Goal: Information Seeking & Learning: Learn about a topic

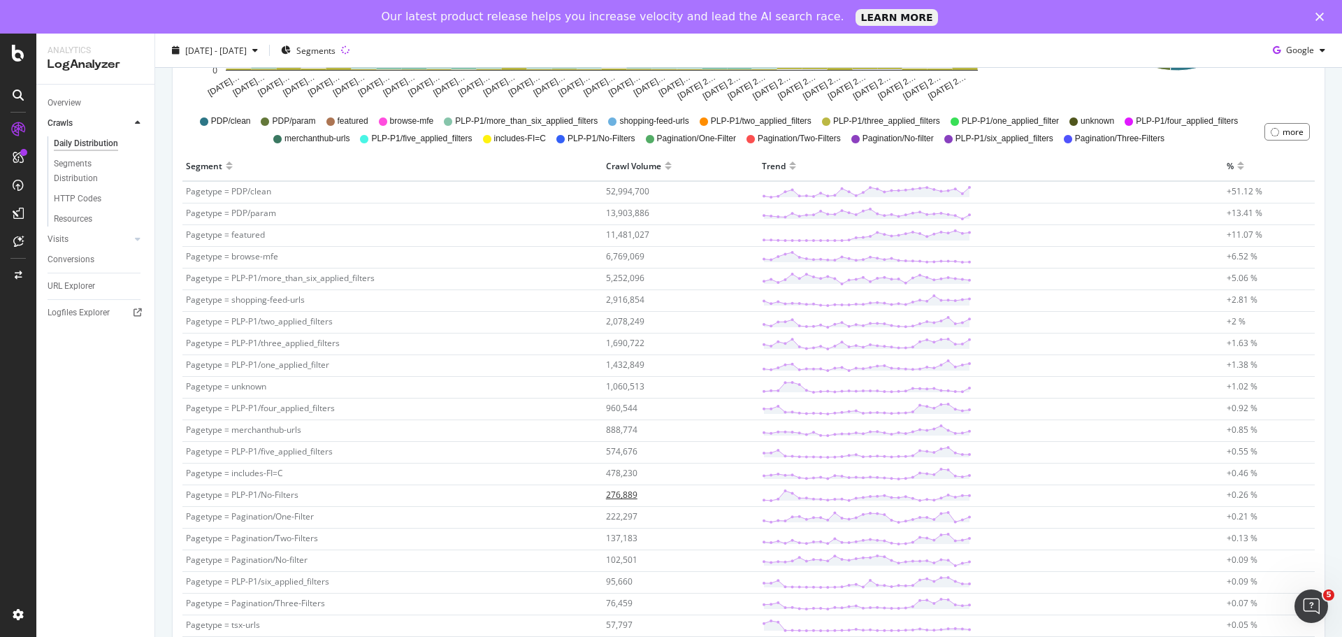
scroll to position [391, 0]
click at [636, 208] on td "13,903,886" at bounding box center [681, 217] width 156 height 22
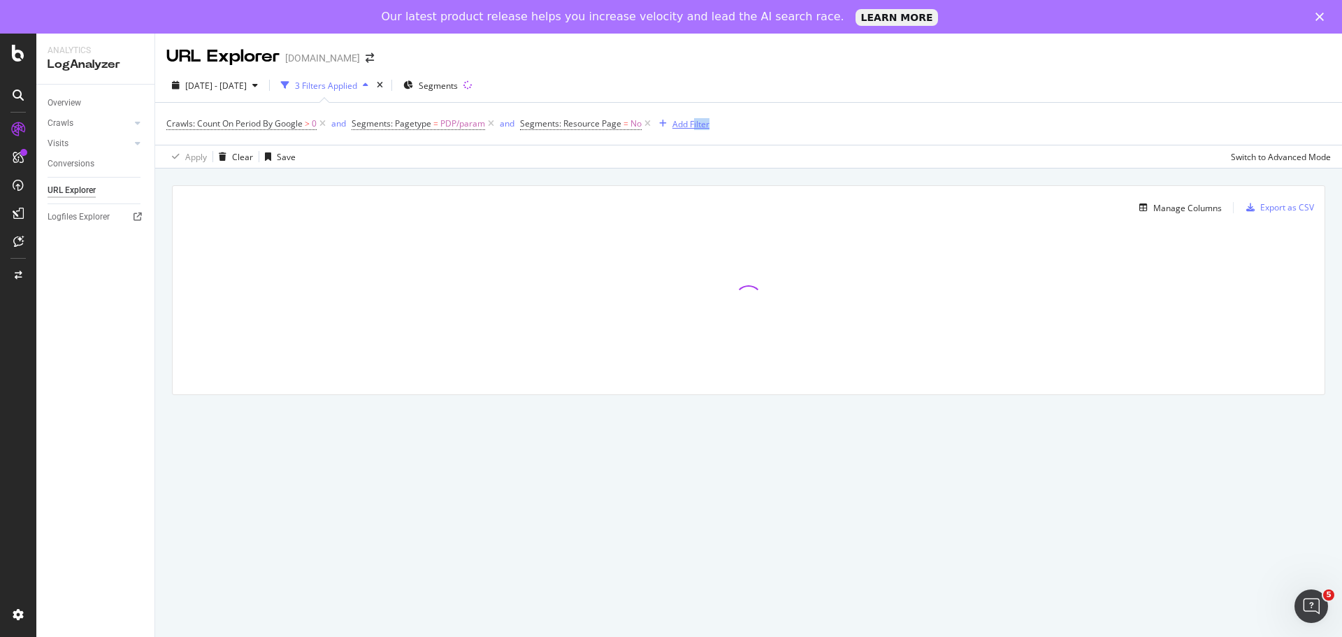
drag, startPoint x: 717, startPoint y: 113, endPoint x: 692, endPoint y: 122, distance: 27.4
click at [692, 122] on div "Crawls: Count On Period By Google > 0 and Segments: Pagetype = PDP/param and Se…" at bounding box center [748, 124] width 1165 height 42
click at [692, 122] on div "Add Filter" at bounding box center [691, 124] width 37 height 12
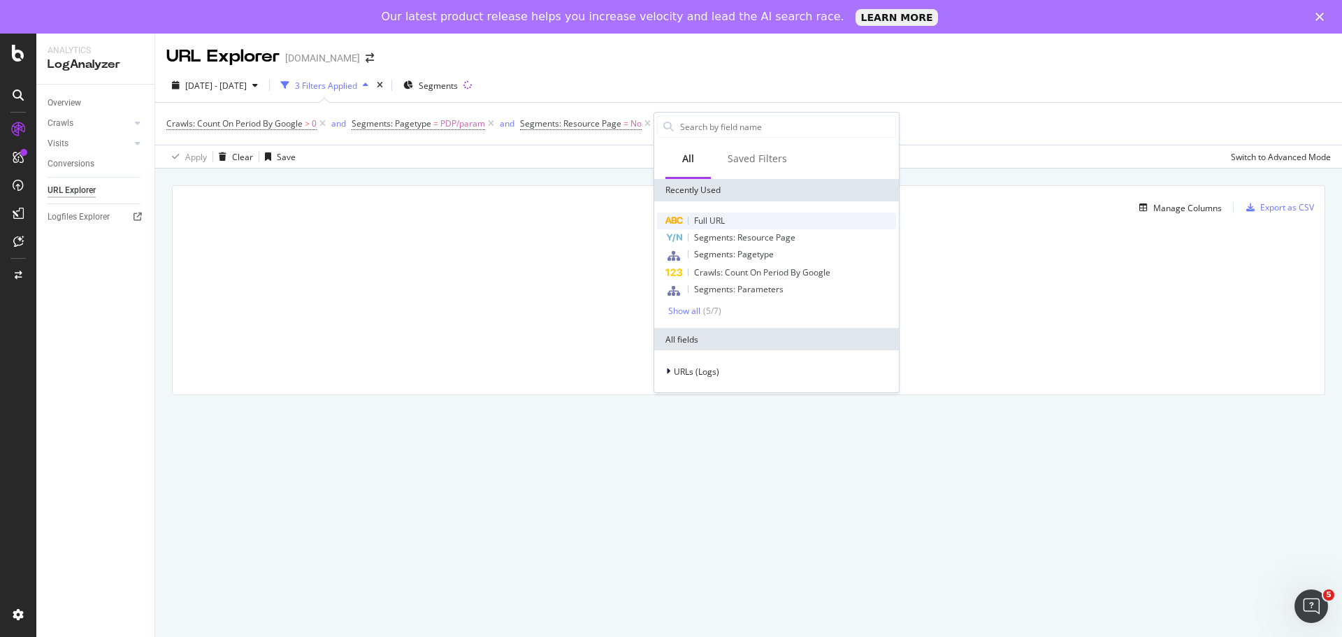
click at [700, 216] on span "Full URL" at bounding box center [709, 221] width 31 height 12
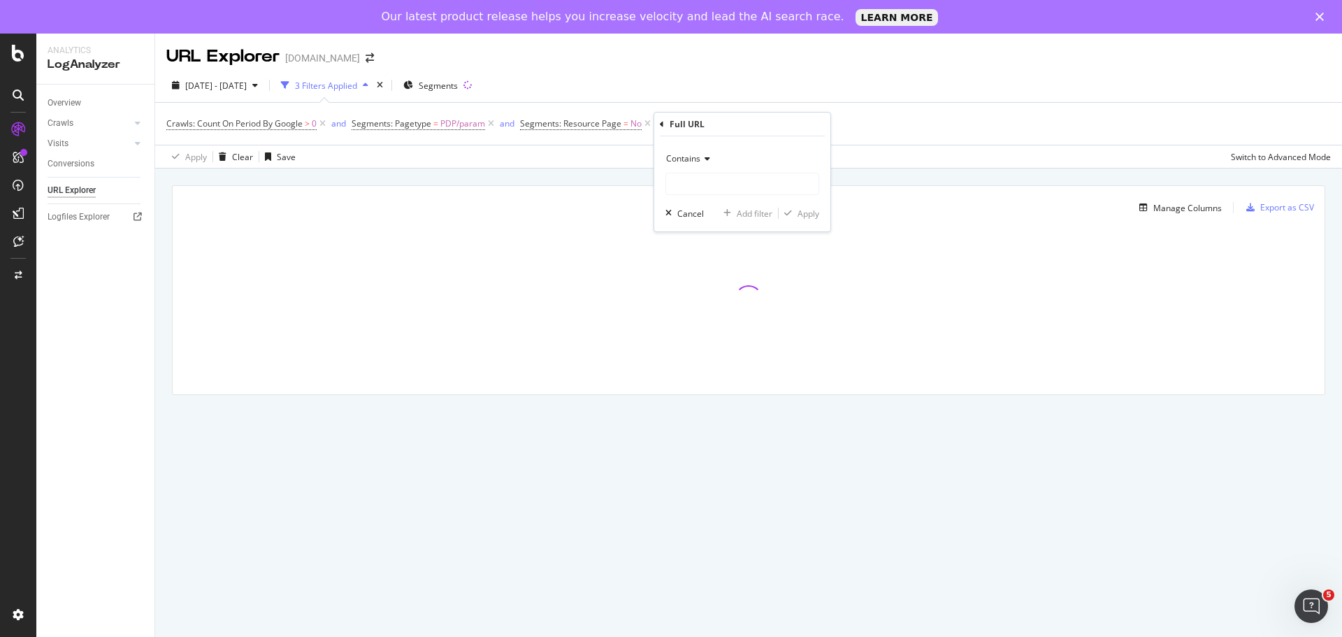
click at [689, 152] on div "Contains" at bounding box center [743, 159] width 154 height 22
click at [690, 313] on span "Doesn't contain" at bounding box center [703, 315] width 61 height 12
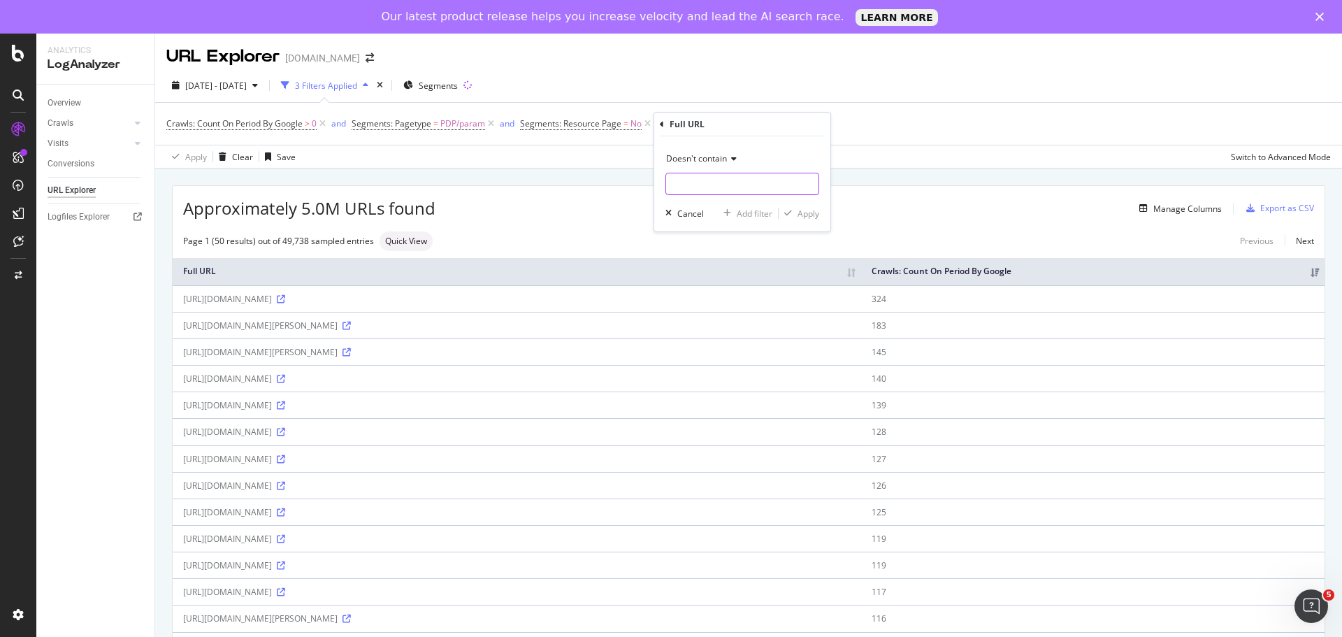
click at [706, 187] on input "text" at bounding box center [742, 184] width 152 height 22
type input "storeid"
click at [801, 206] on button "Apply" at bounding box center [799, 213] width 41 height 14
click at [735, 129] on span "^.*storeid.*$" at bounding box center [742, 124] width 51 height 20
click at [735, 129] on div "Full URL" at bounding box center [765, 122] width 165 height 24
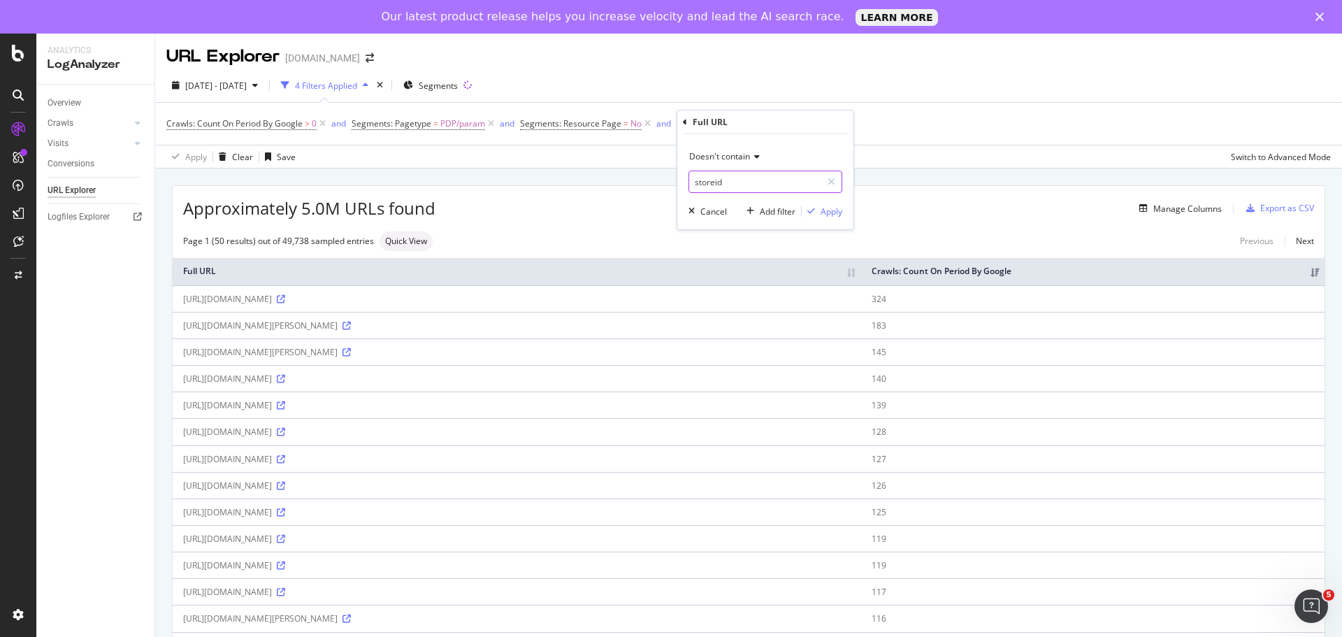
click at [715, 182] on input "storeid" at bounding box center [755, 182] width 132 height 22
type input "storeId"
click at [822, 210] on div "Apply" at bounding box center [832, 212] width 22 height 12
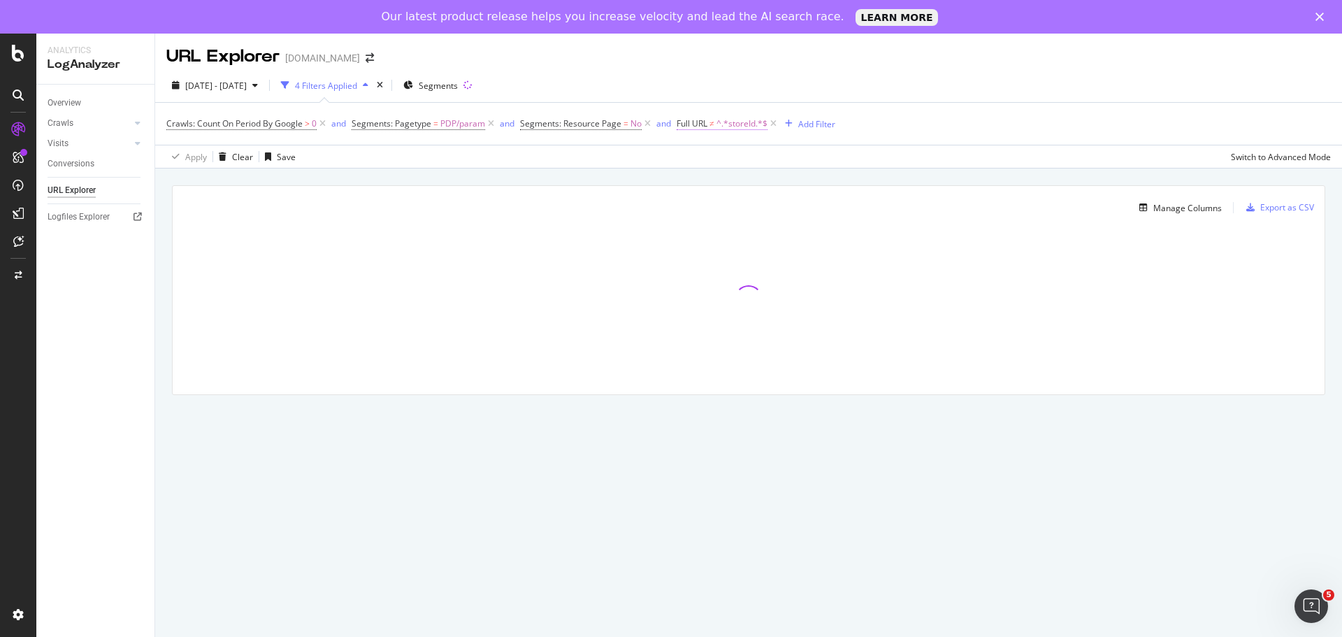
click at [740, 129] on span "^.*storeId.*$" at bounding box center [742, 124] width 51 height 20
click at [924, 108] on div "Crawls: Count On Period By Google > 0 and Segments: Pagetype = PDP/param and Se…" at bounding box center [748, 124] width 1165 height 42
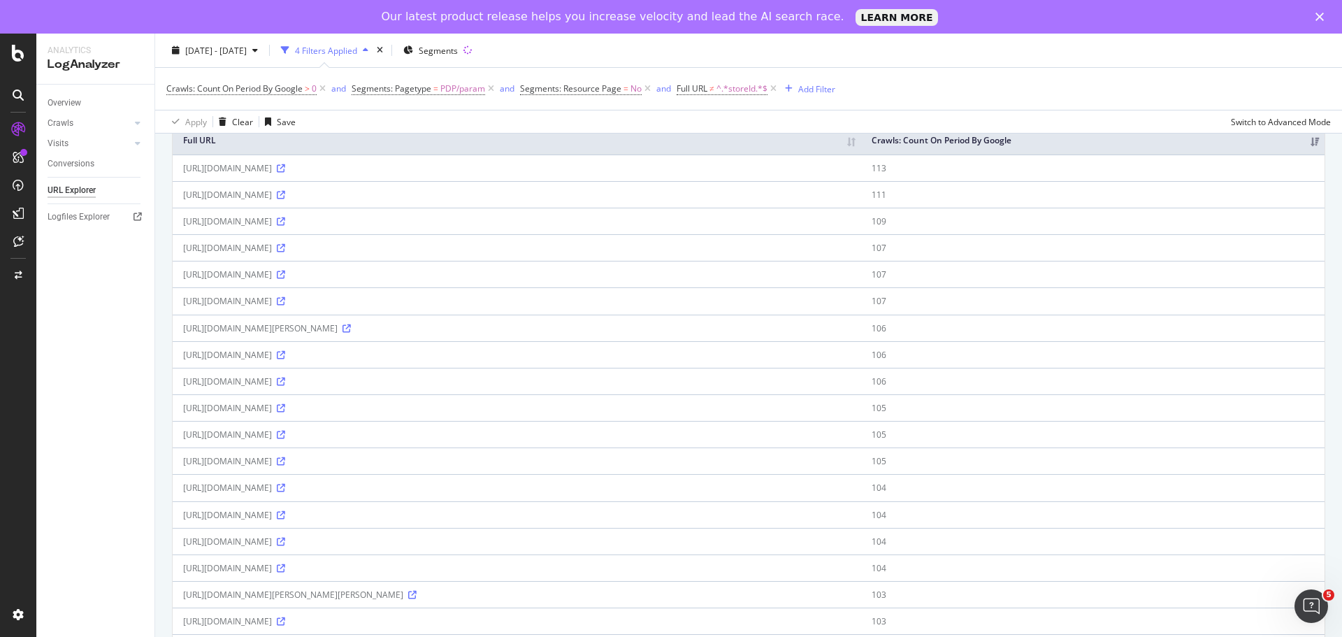
scroll to position [135, 0]
click at [285, 221] on icon at bounding box center [281, 217] width 8 height 8
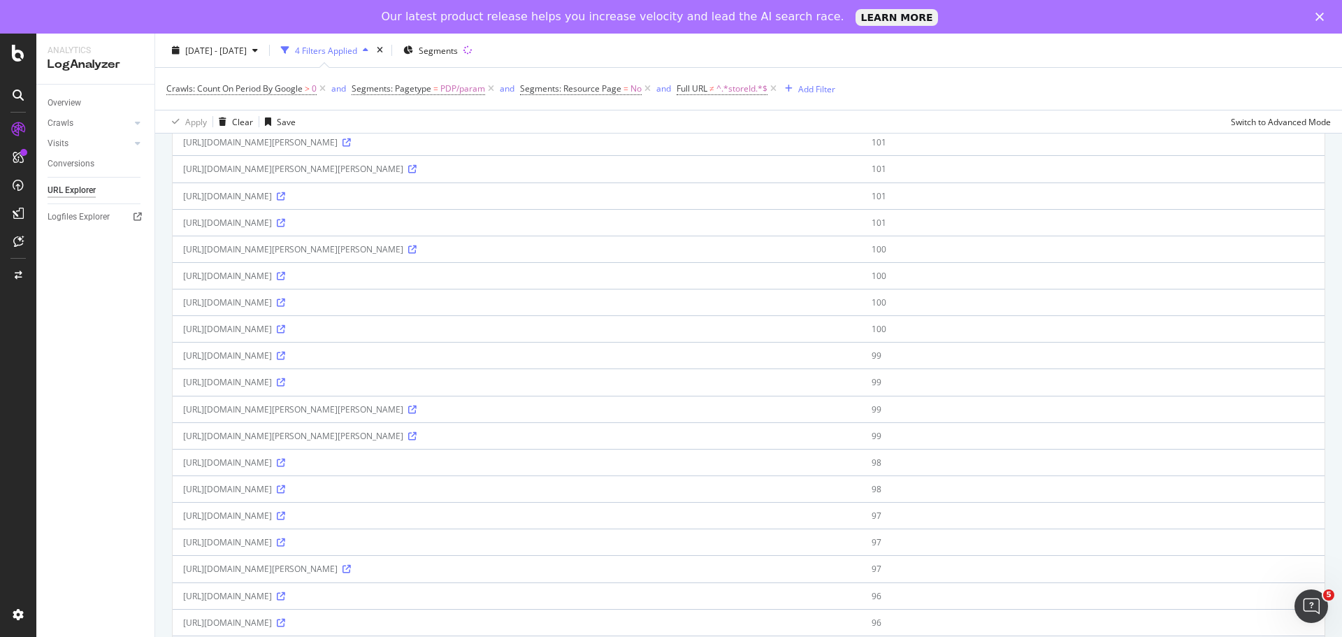
scroll to position [1024, 0]
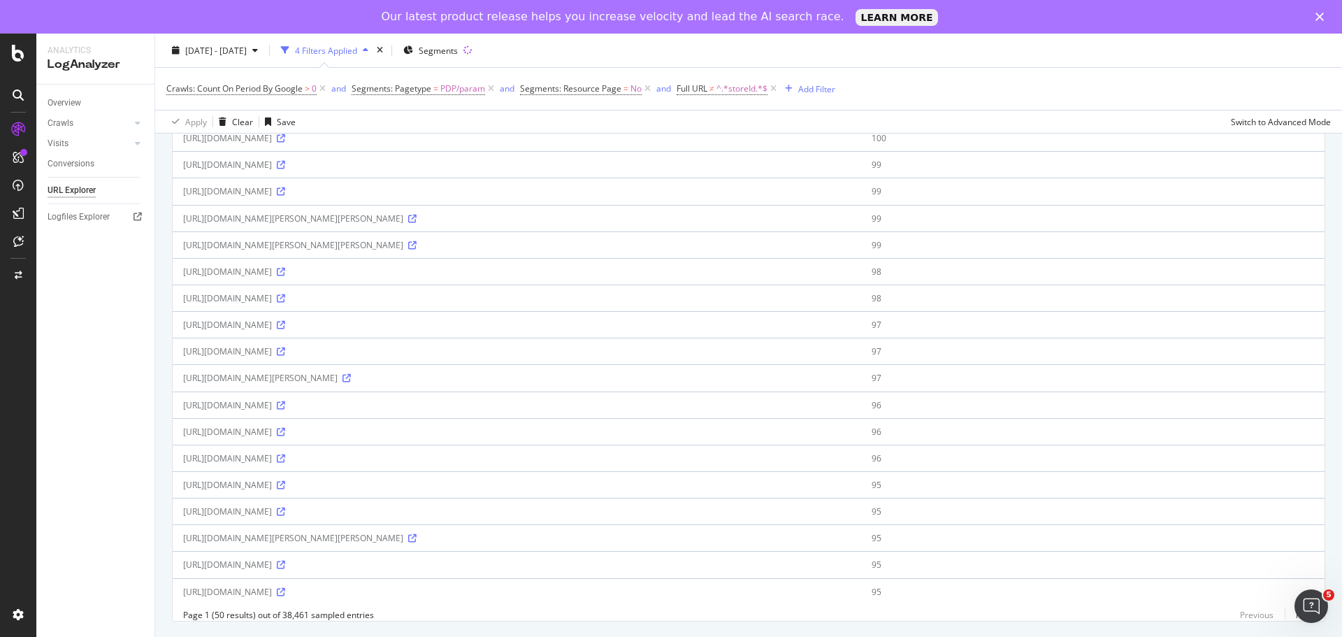
click at [45, 388] on div "Overview Crawls Daily Distribution Segments Distribution HTTP Codes Resources V…" at bounding box center [95, 378] width 118 height 586
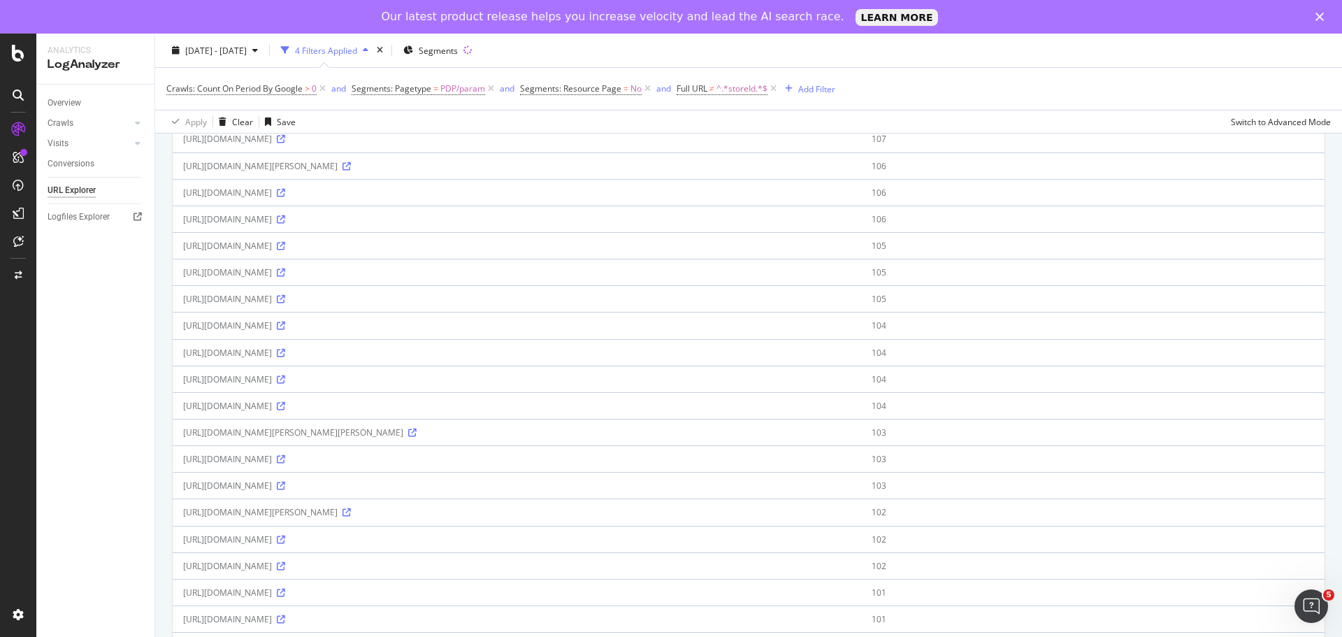
scroll to position [294, 0]
click at [745, 82] on span "^.*storeId.*$" at bounding box center [742, 89] width 51 height 20
click at [733, 129] on div "Doesn't contain" at bounding box center [766, 121] width 154 height 22
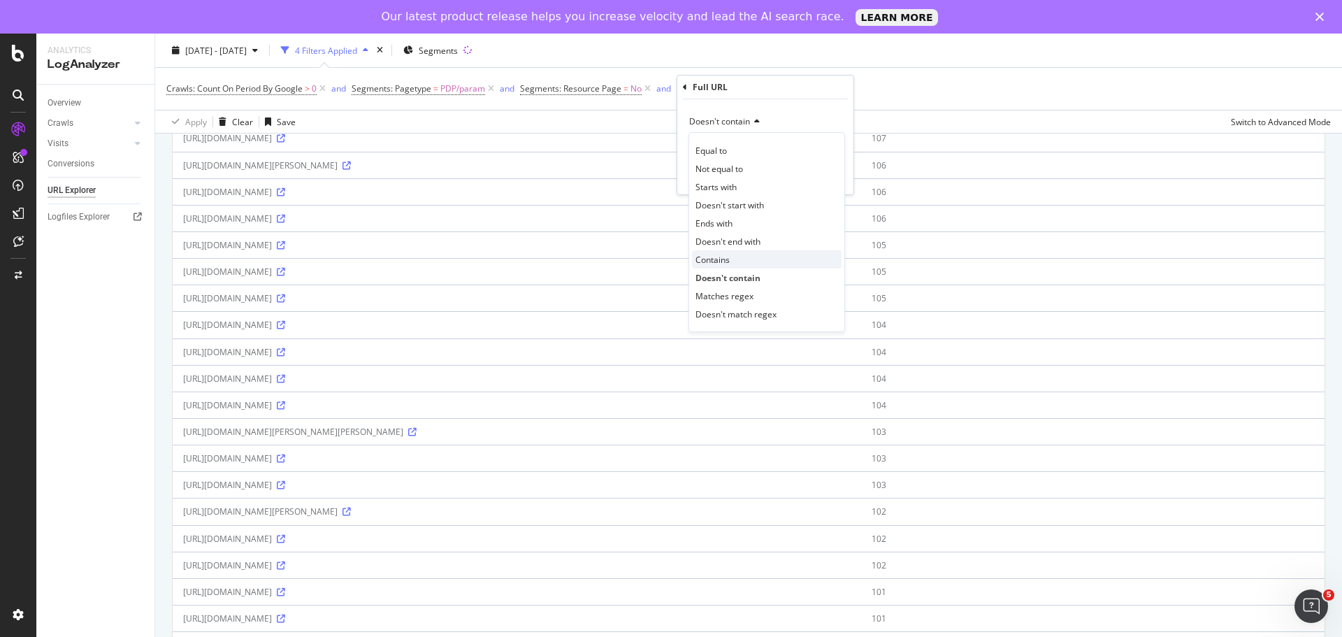
click at [726, 258] on span "Contains" at bounding box center [713, 260] width 34 height 12
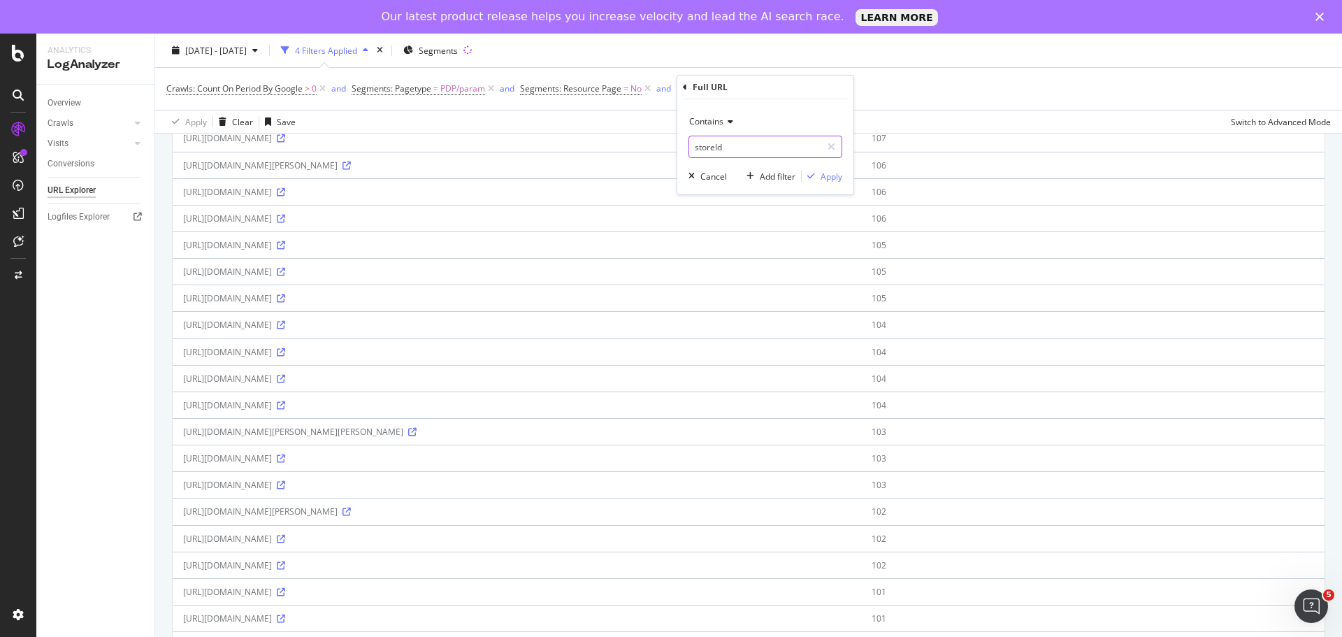
click at [748, 140] on input "storeId" at bounding box center [755, 147] width 132 height 22
type input "intsrc"
click at [815, 178] on div "button" at bounding box center [811, 176] width 19 height 8
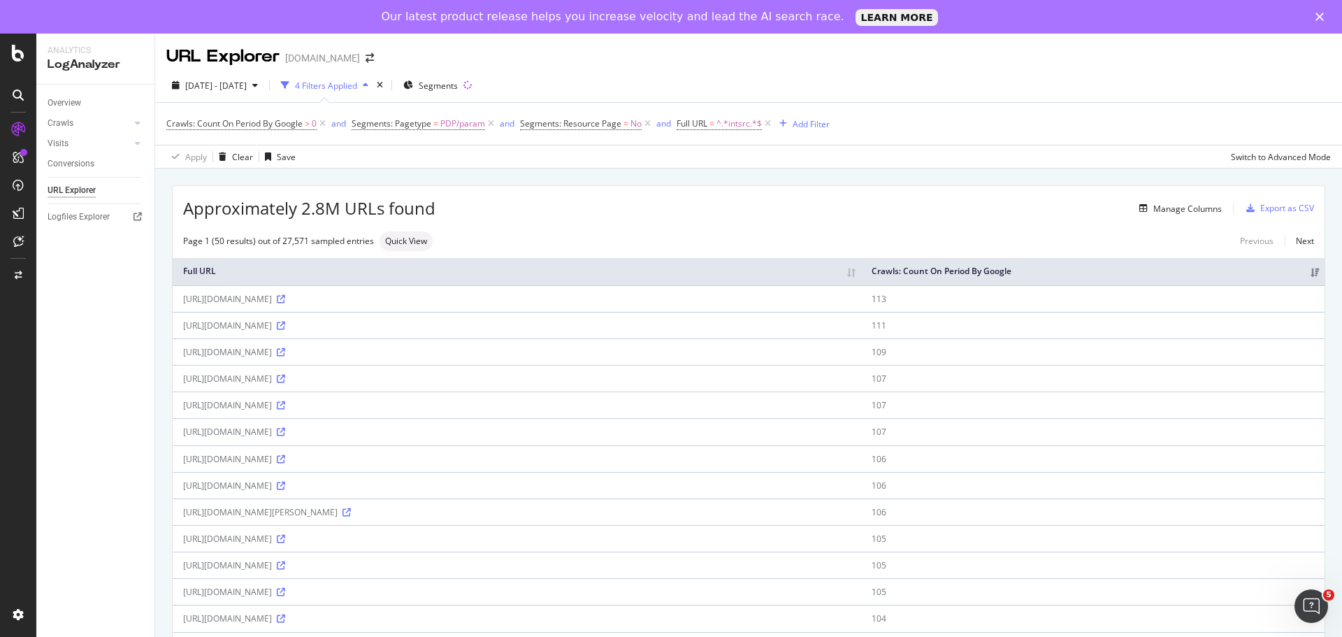
click at [809, 296] on div "[URL][DOMAIN_NAME]" at bounding box center [517, 299] width 668 height 12
drag, startPoint x: 809, startPoint y: 296, endPoint x: 867, endPoint y: 292, distance: 58.2
click at [851, 293] on div "[URL][DOMAIN_NAME]" at bounding box center [517, 299] width 668 height 12
copy div "?intsrc=CATF_13680"
click at [149, 467] on div "Overview Crawls Daily Distribution Segments Distribution HTTP Codes Resources V…" at bounding box center [95, 378] width 118 height 586
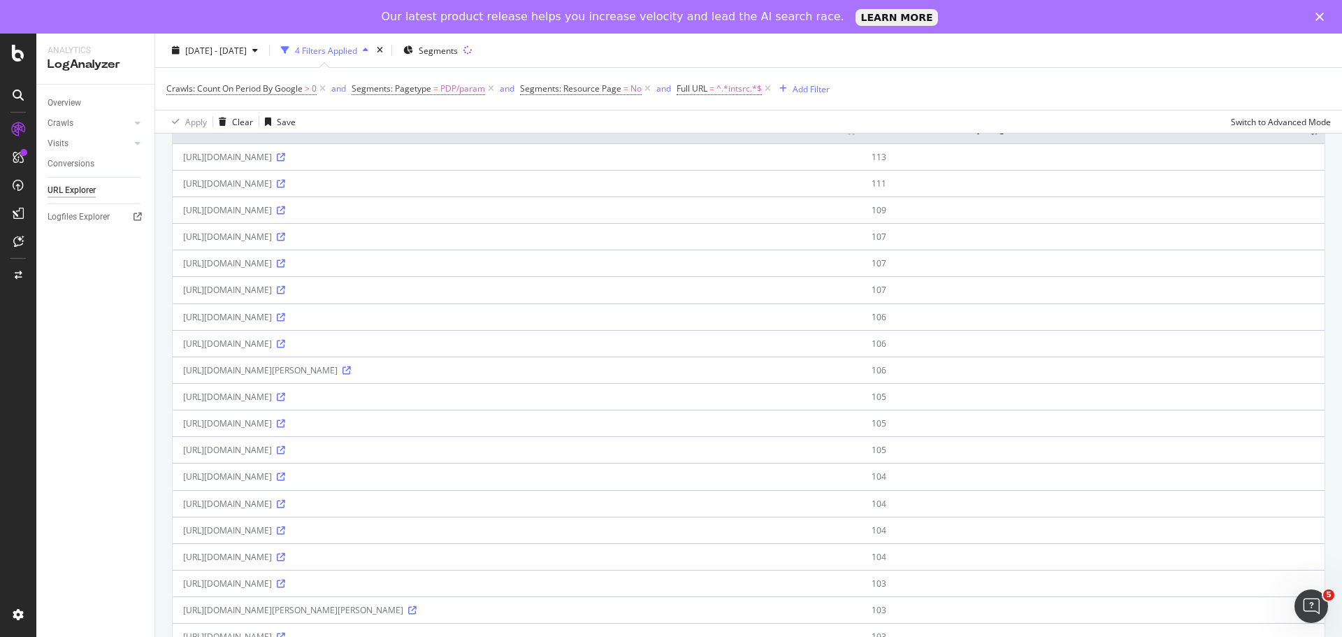
scroll to position [143, 0]
click at [133, 359] on div "Overview Crawls Daily Distribution Segments Distribution HTTP Codes Resources V…" at bounding box center [95, 378] width 118 height 586
click at [724, 85] on span "^.*intsrc.*$" at bounding box center [739, 89] width 45 height 20
click at [707, 131] on div "Contains" at bounding box center [766, 121] width 154 height 22
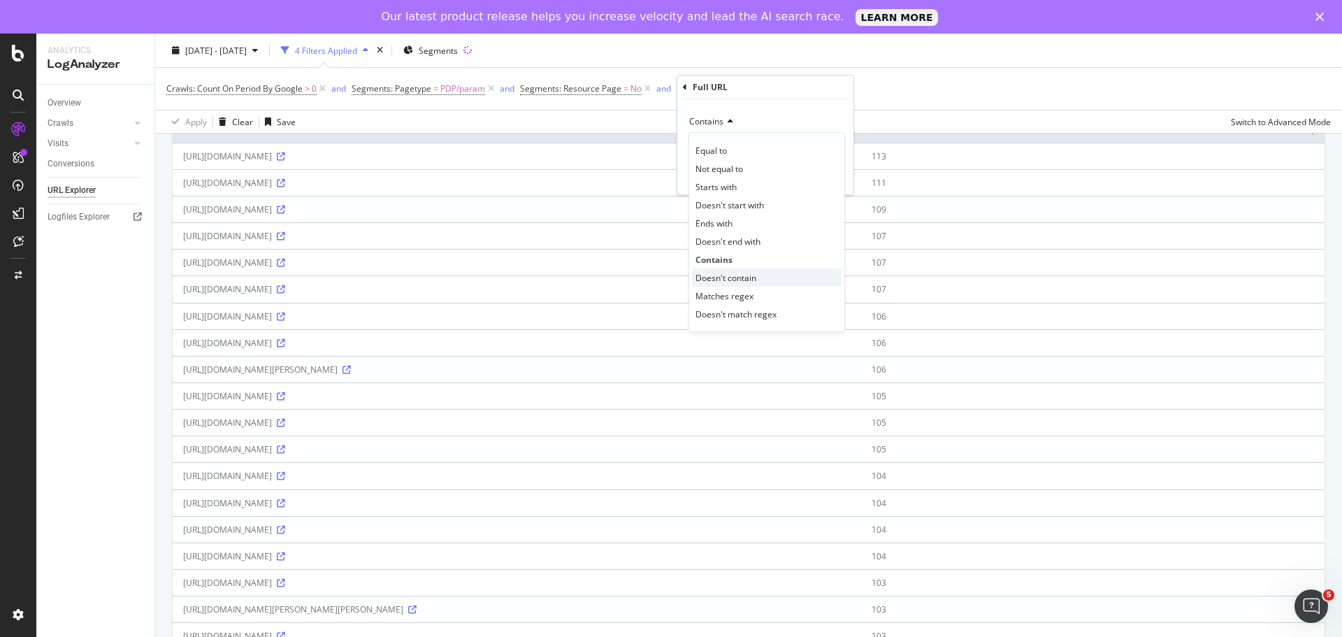
click at [718, 272] on span "Doesn't contain" at bounding box center [726, 278] width 61 height 12
click at [833, 172] on div "Apply" at bounding box center [832, 177] width 22 height 12
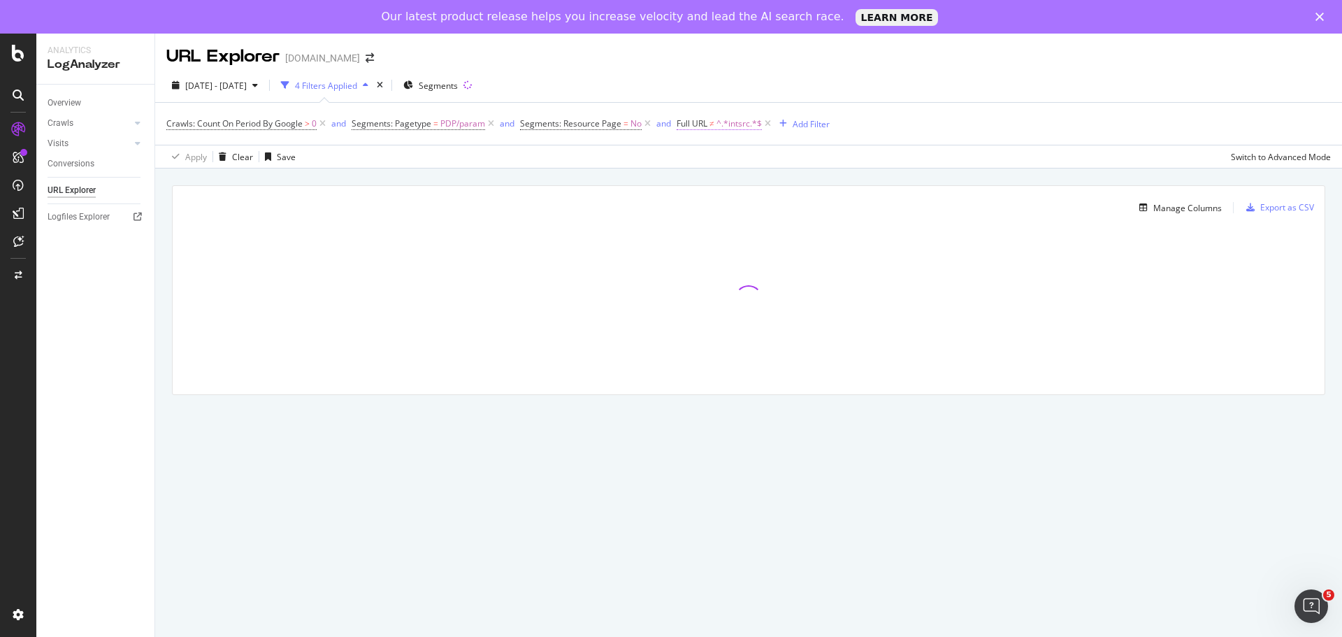
click at [710, 126] on span "Full URL ≠ ^.*intsrc.*$" at bounding box center [719, 123] width 85 height 13
click at [756, 199] on div "Doesn't contain intsrc Cancel Add filter Apply" at bounding box center [766, 181] width 176 height 95
drag, startPoint x: 757, startPoint y: 206, endPoint x: 748, endPoint y: 208, distance: 9.3
click at [748, 208] on div "Add filter" at bounding box center [768, 211] width 55 height 13
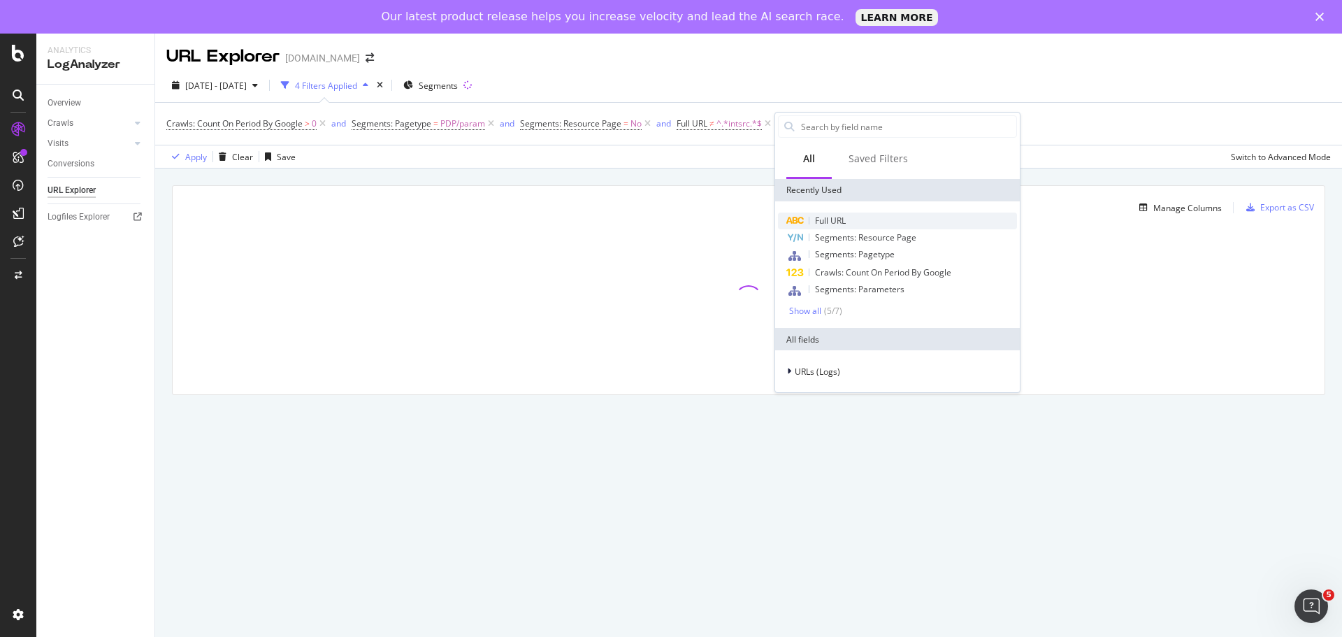
click at [829, 224] on span "Full URL" at bounding box center [830, 221] width 31 height 12
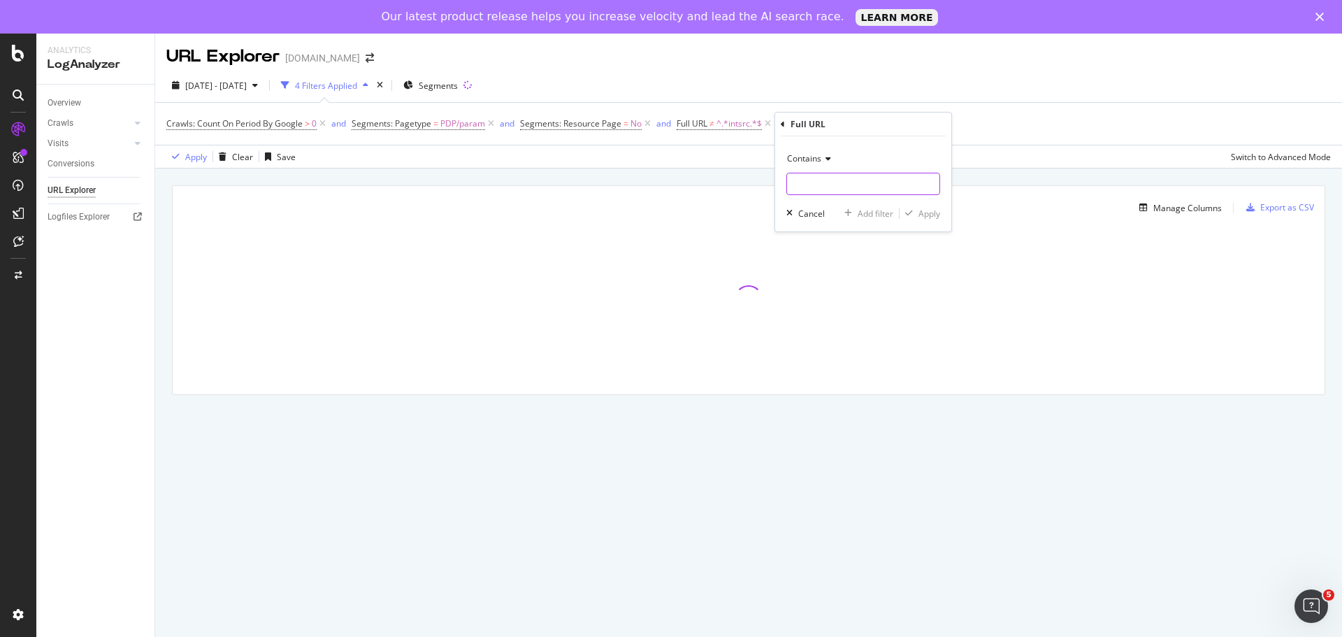
click at [844, 184] on input "text" at bounding box center [863, 184] width 152 height 22
click at [825, 164] on div "Contains" at bounding box center [864, 159] width 154 height 22
click at [816, 166] on div "Contains" at bounding box center [864, 159] width 154 height 22
click at [820, 313] on span "Doesn't contain" at bounding box center [824, 315] width 61 height 12
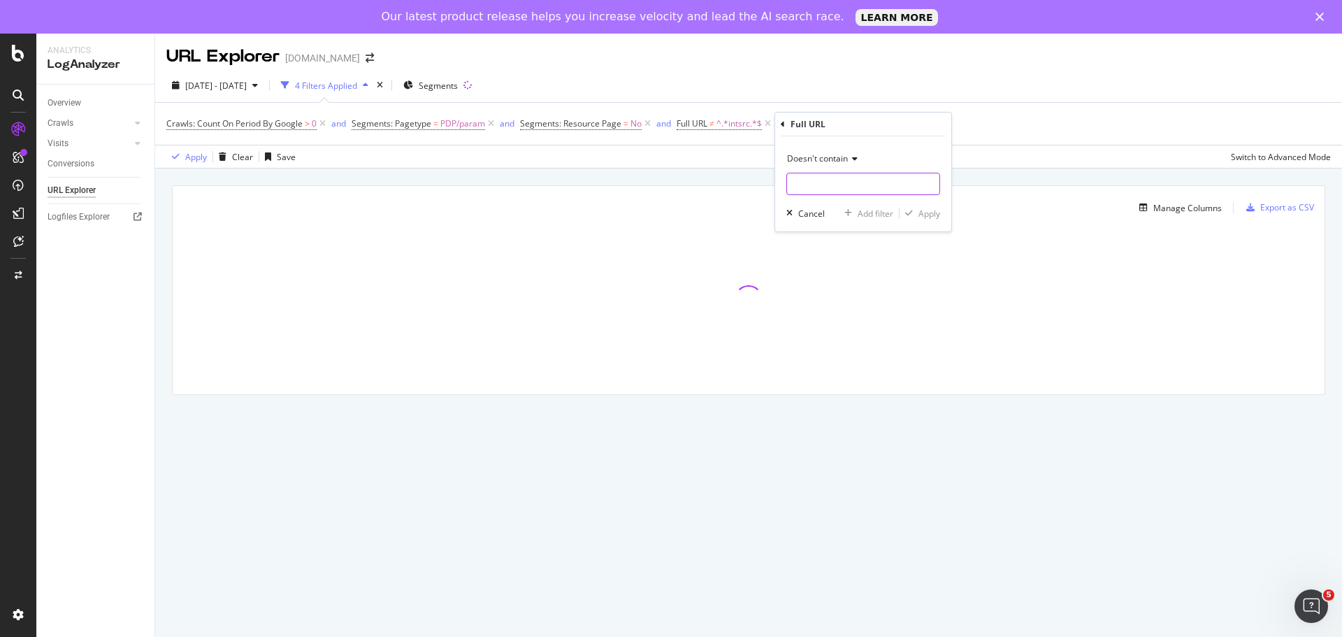
click at [841, 183] on input "text" at bounding box center [863, 184] width 152 height 22
type input "storeId"
click at [931, 211] on div "Apply" at bounding box center [930, 214] width 22 height 12
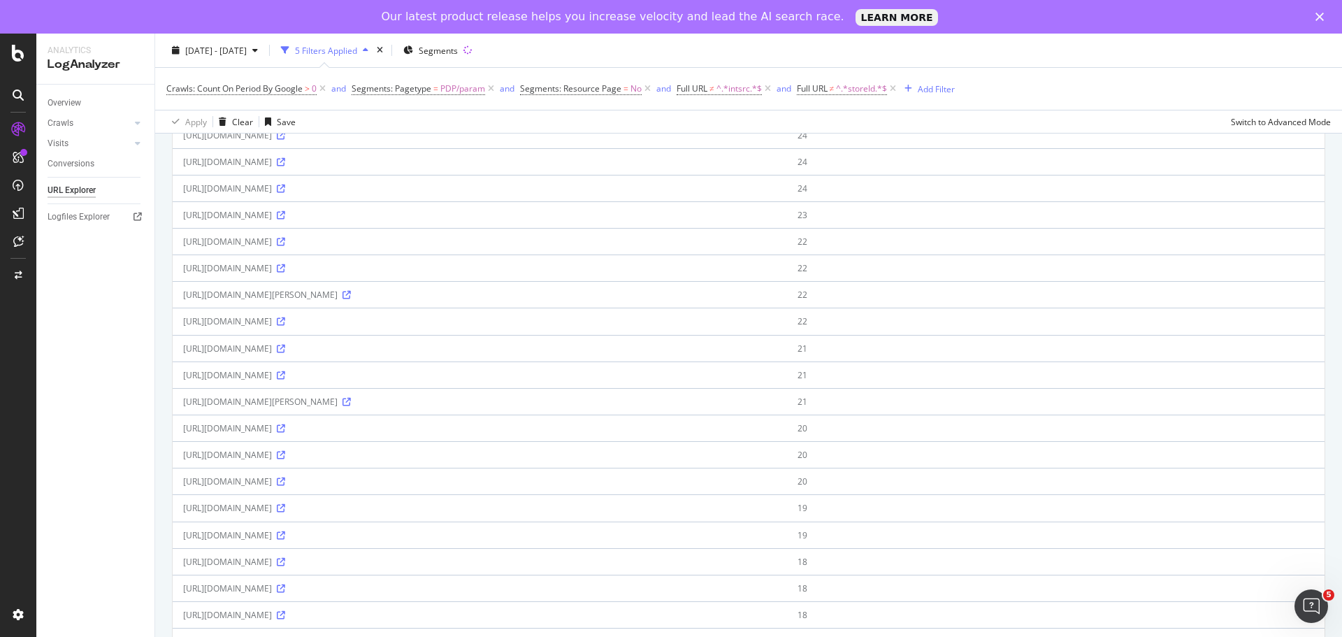
scroll to position [1024, 0]
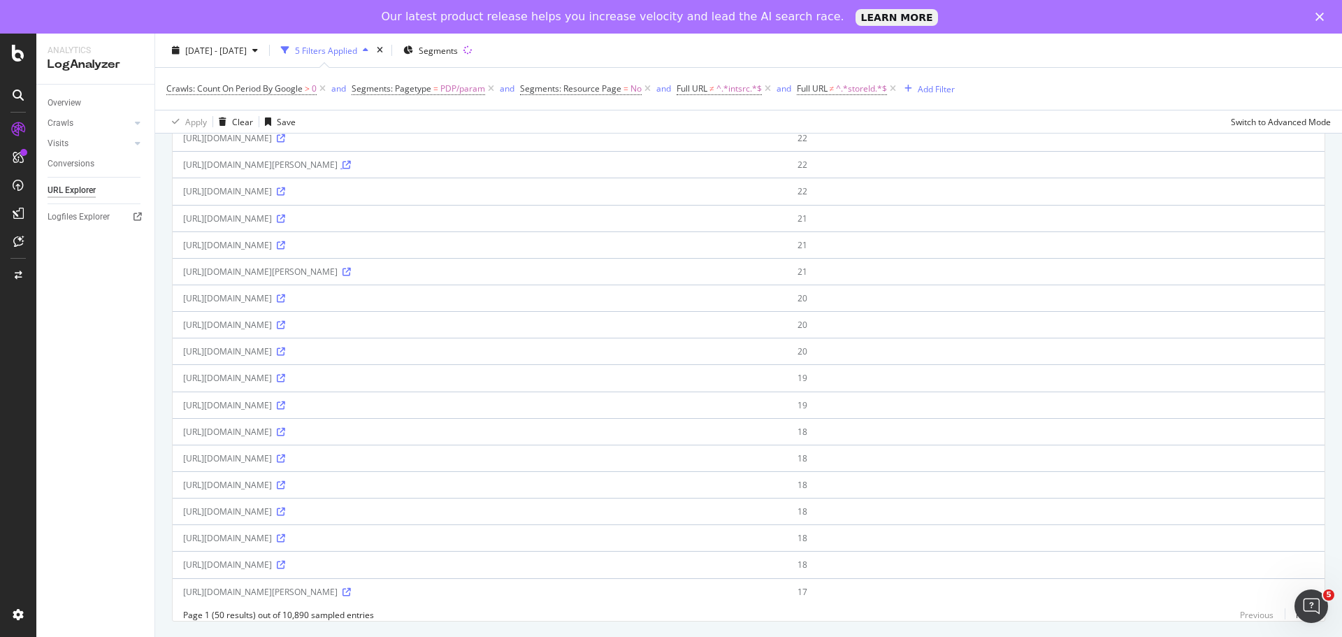
drag, startPoint x: 731, startPoint y: 148, endPoint x: 769, endPoint y: 154, distance: 38.2
click at [770, 159] on div "[URL][DOMAIN_NAME][PERSON_NAME]" at bounding box center [480, 165] width 594 height 12
drag, startPoint x: 641, startPoint y: 180, endPoint x: 664, endPoint y: 178, distance: 22.5
click at [664, 185] on div "[URL][DOMAIN_NAME]" at bounding box center [480, 191] width 594 height 12
click at [668, 187] on td "[URL][DOMAIN_NAME]" at bounding box center [480, 191] width 615 height 27
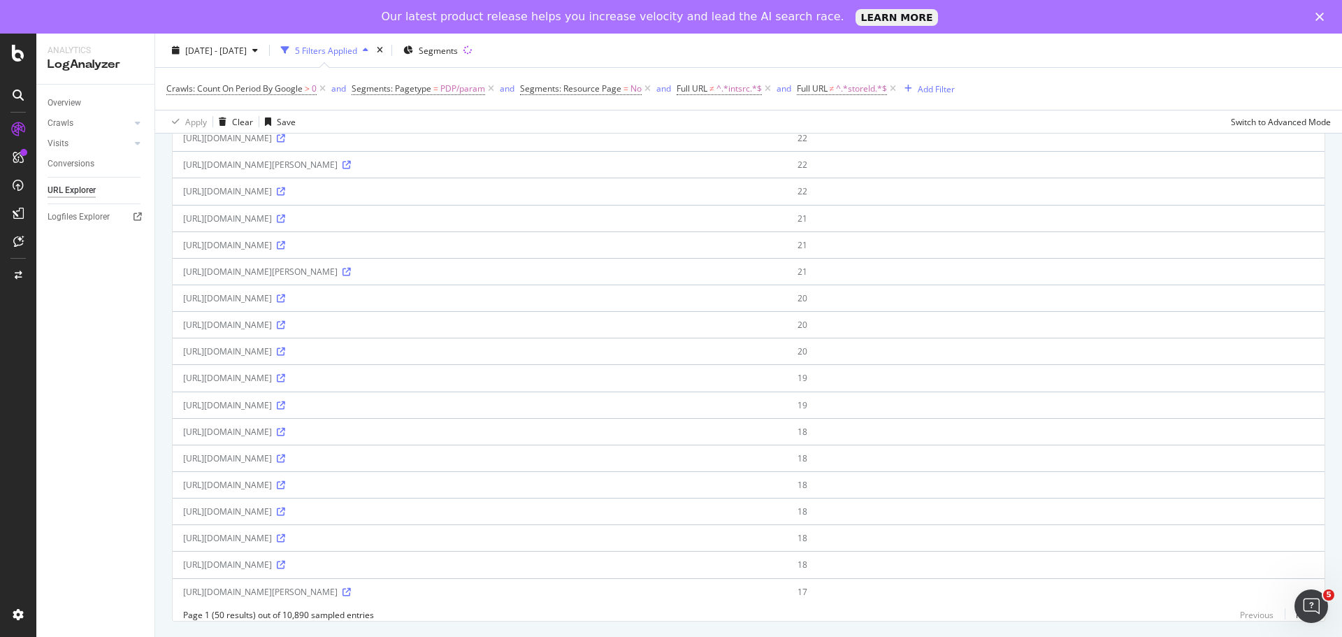
click at [78, 393] on div "Overview Crawls Daily Distribution Segments Distribution HTTP Codes Resources V…" at bounding box center [95, 378] width 118 height 586
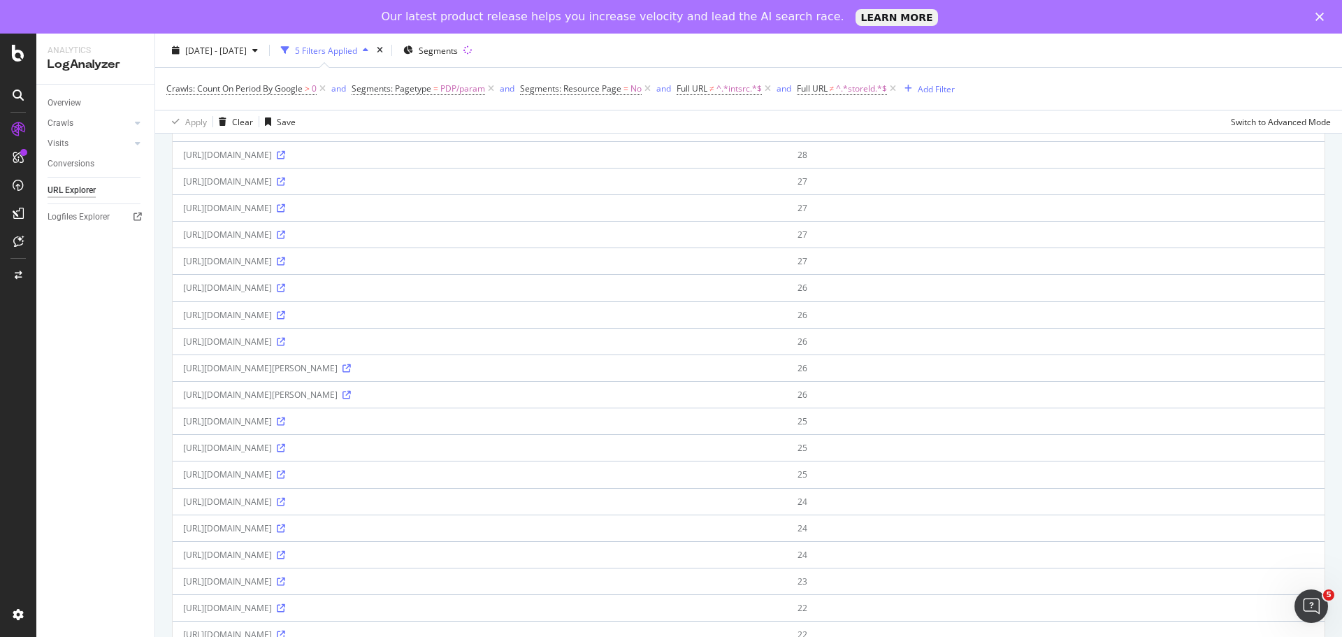
scroll to position [0, 0]
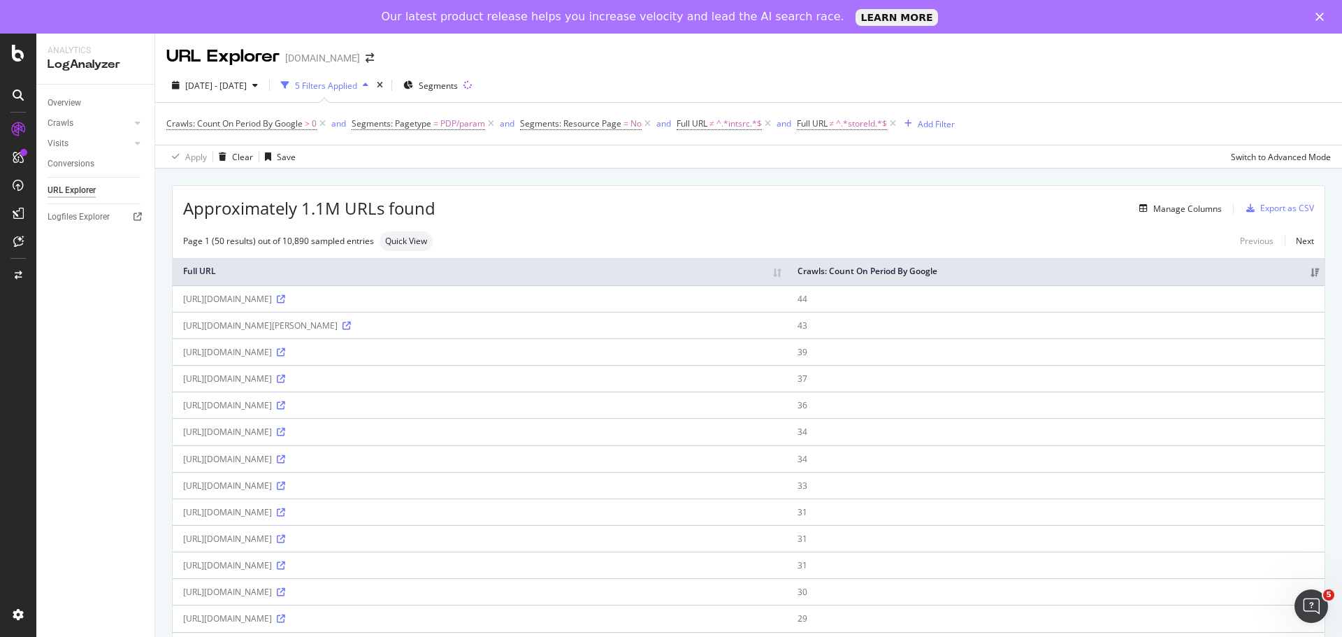
click at [535, 215] on div "Manage Columns" at bounding box center [829, 208] width 787 height 17
click at [76, 213] on div "LogAnalyzer" at bounding box center [79, 216] width 55 height 14
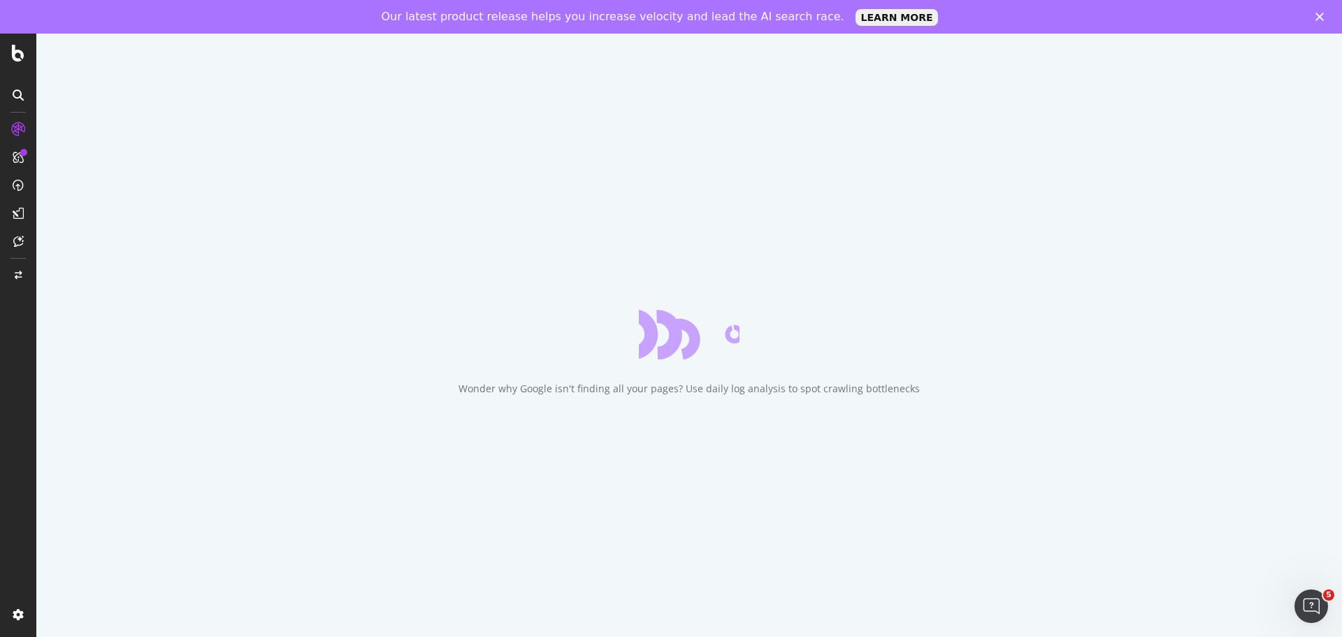
click at [275, 253] on div "Wonder why Google isn't finding all your pages? Use daily log analysis to spot …" at bounding box center [689, 352] width 1306 height 637
click at [929, 271] on div "Wonder why Google isn't finding all your pages? Use daily log analysis to spot …" at bounding box center [689, 352] width 1306 height 637
